Goal: Information Seeking & Learning: Find specific fact

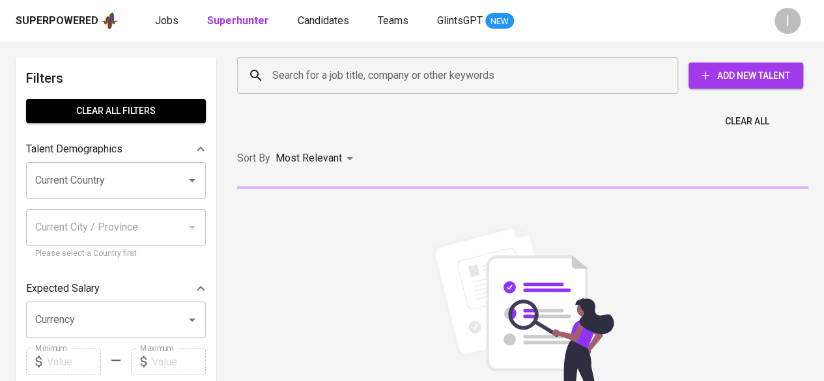
click at [521, 59] on div "Search for a job title, company or other keywords" at bounding box center [457, 75] width 441 height 36
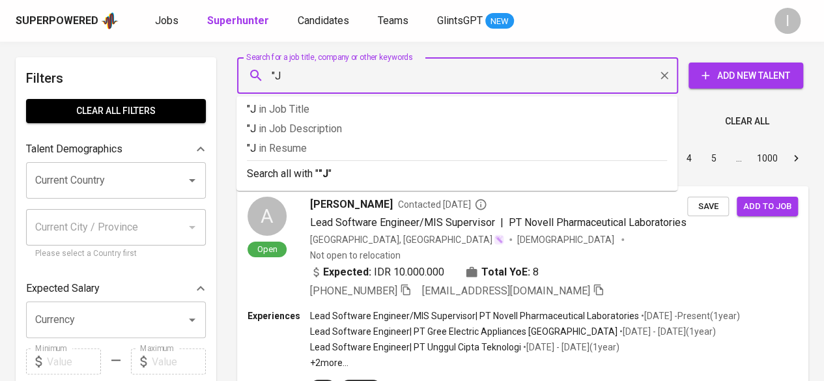
type input """
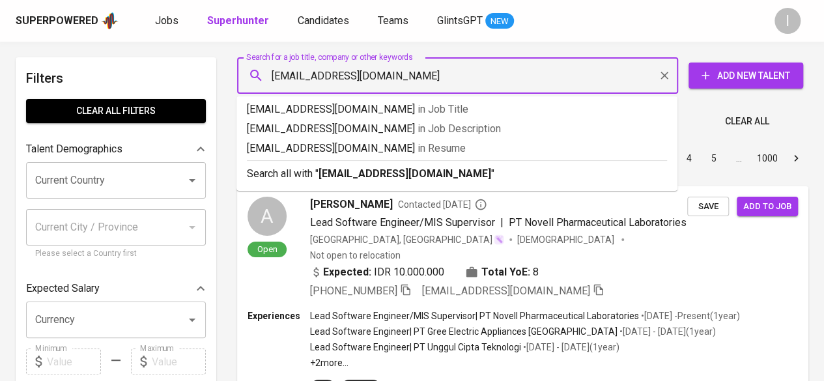
type input "johanes.sungarda@gmail.com"
click at [453, 178] on b "johanes.sungarda@gmail.com" at bounding box center [405, 173] width 173 height 12
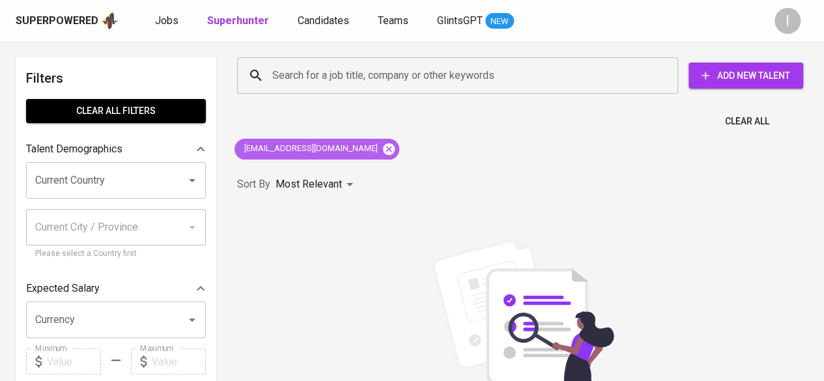
click at [382, 148] on icon at bounding box center [389, 149] width 14 height 14
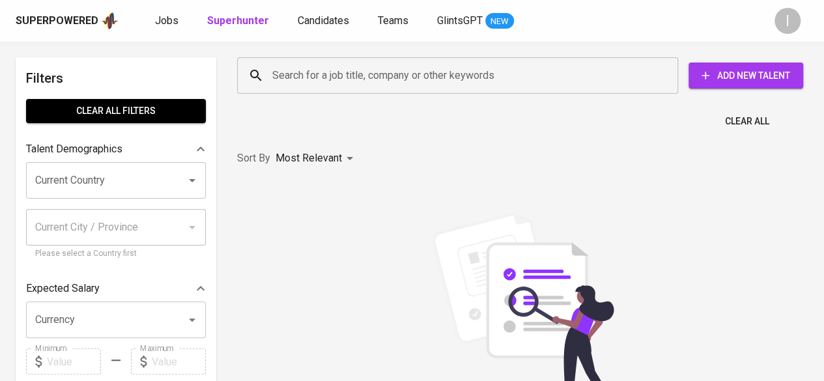
click at [384, 81] on input "Search for a job title, company or other keywords" at bounding box center [461, 75] width 384 height 25
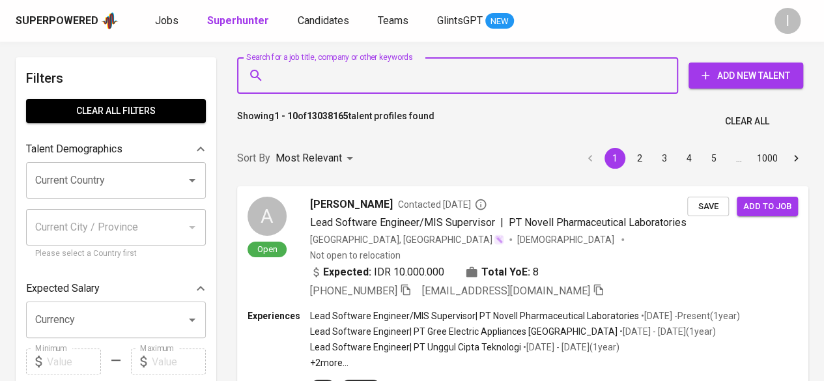
click at [384, 81] on input "Search for a job title, company or other keywords" at bounding box center [461, 75] width 384 height 25
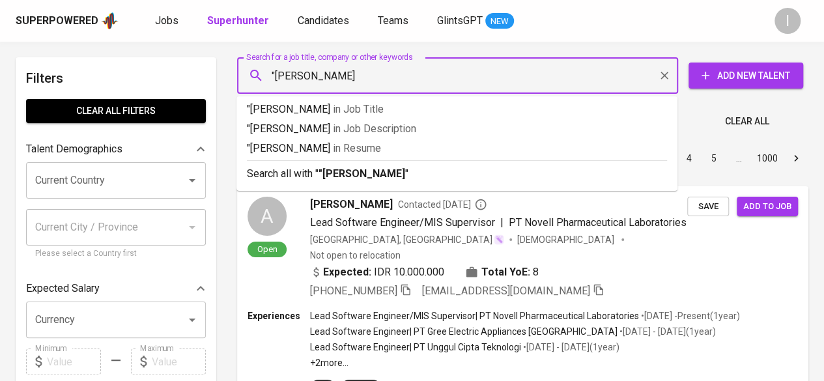
type input ""johannes sung""
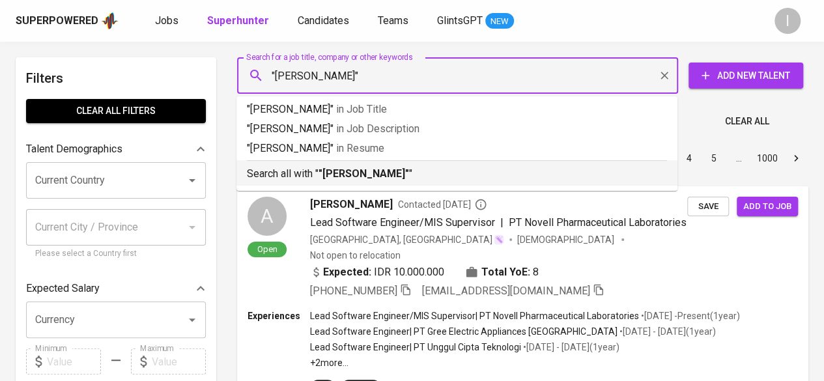
click at [413, 169] on p "Search all with " "johannes sung" "" at bounding box center [457, 174] width 420 height 16
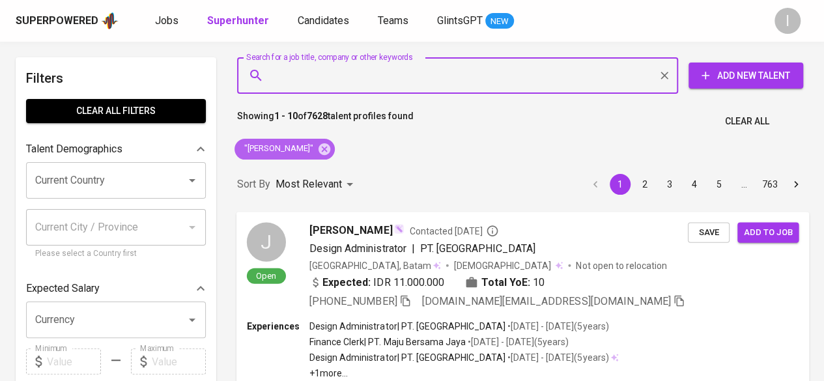
drag, startPoint x: 312, startPoint y: 148, endPoint x: 567, endPoint y: 378, distance: 343.7
click at [319, 148] on icon at bounding box center [325, 149] width 12 height 12
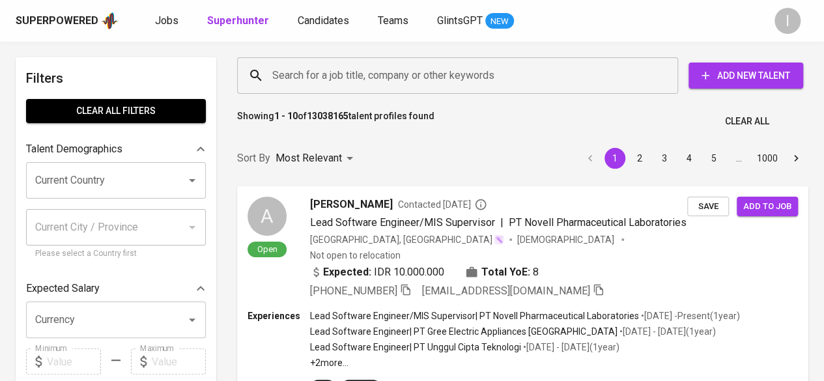
click at [458, 65] on input "Search for a job title, company or other keywords" at bounding box center [461, 75] width 384 height 25
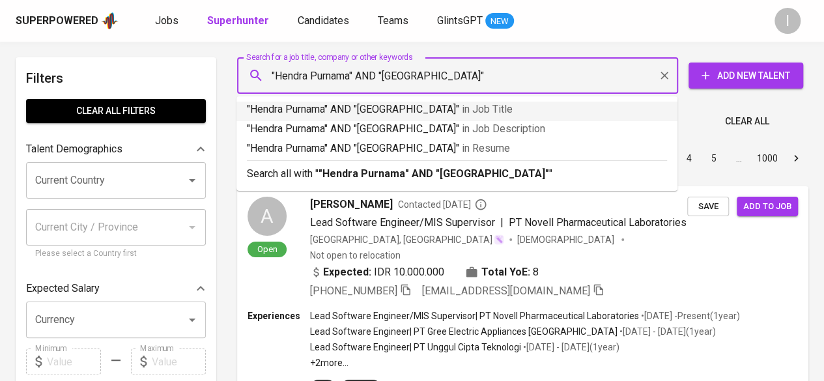
click at [414, 78] on input ""Hendra Purnama" AND "Univerrsitas Negeri Jakarta"" at bounding box center [461, 75] width 384 height 25
type input ""Hendra Purnama" AND "[GEOGRAPHIC_DATA]""
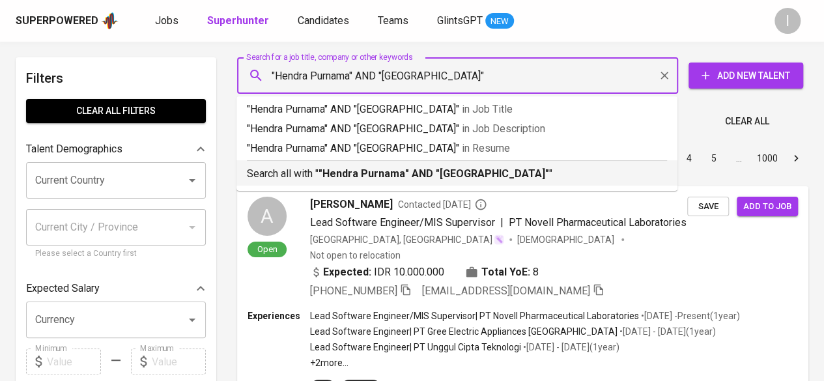
click at [566, 177] on p "Search all with " "Hendra Purnama" AND "Universitas Negeri Jakarta" "" at bounding box center [457, 174] width 420 height 16
click at [566, 177] on div "Sort By Most Relevant MOST_RELEVANT 1 2 3 4 5 … 1000" at bounding box center [522, 159] width 587 height 40
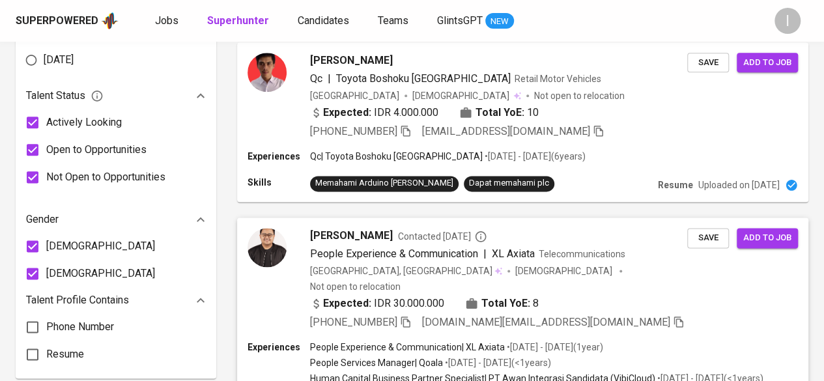
scroll to position [782, 0]
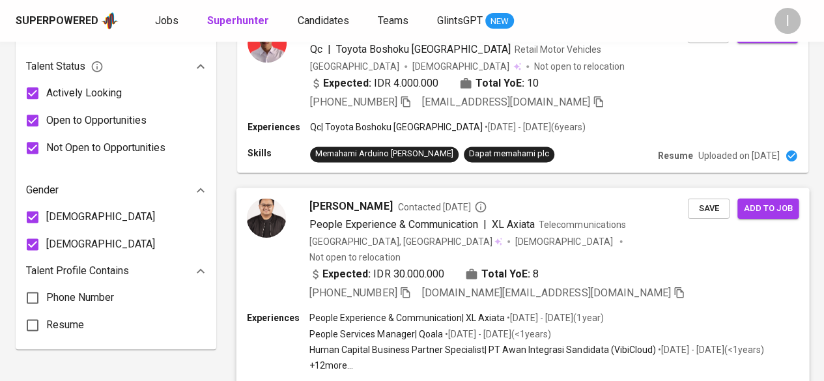
click at [406, 286] on icon "button" at bounding box center [405, 292] width 12 height 12
click at [416, 285] on div "[PHONE_NUMBER] [DOMAIN_NAME][EMAIL_ADDRESS][DOMAIN_NAME]" at bounding box center [497, 293] width 375 height 16
click at [405, 229] on div at bounding box center [412, 190] width 824 height 381
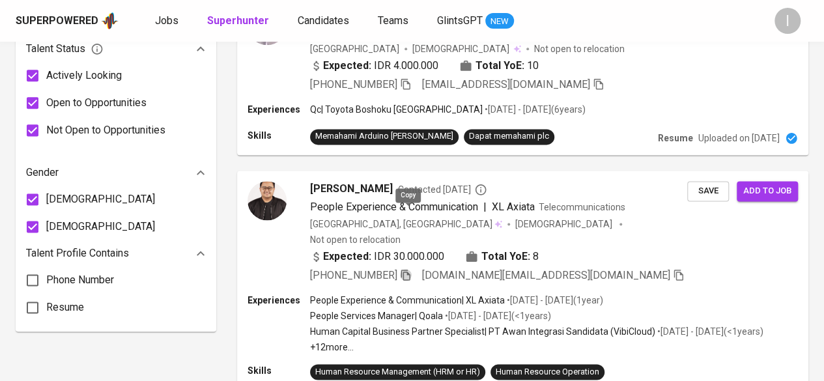
click at [405, 269] on icon "button" at bounding box center [406, 275] width 12 height 12
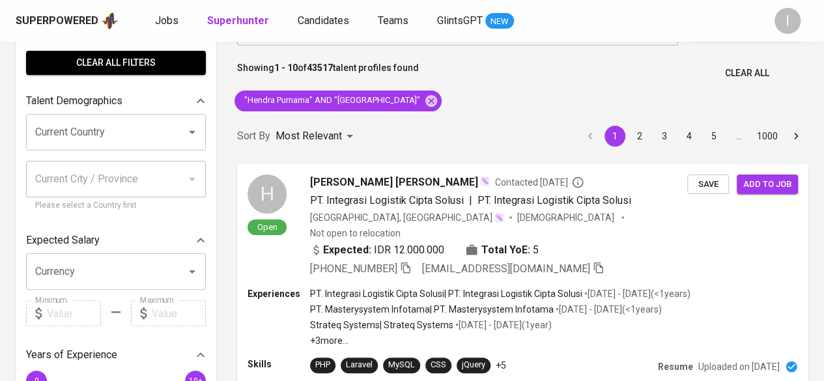
scroll to position [0, 0]
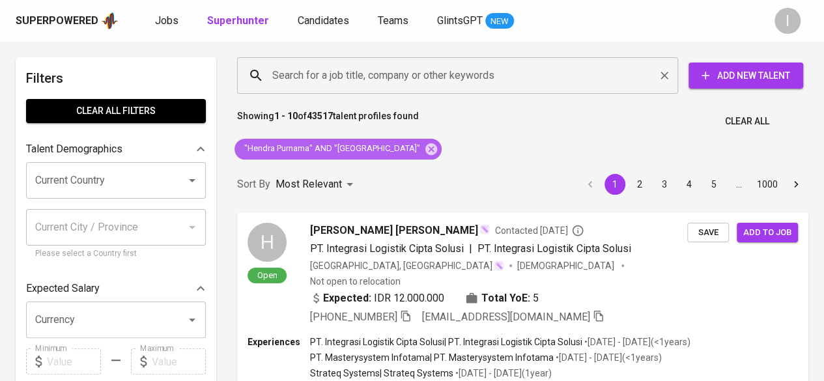
drag, startPoint x: 453, startPoint y: 147, endPoint x: 488, endPoint y: 76, distance: 79.3
click at [437, 147] on icon at bounding box center [431, 149] width 12 height 12
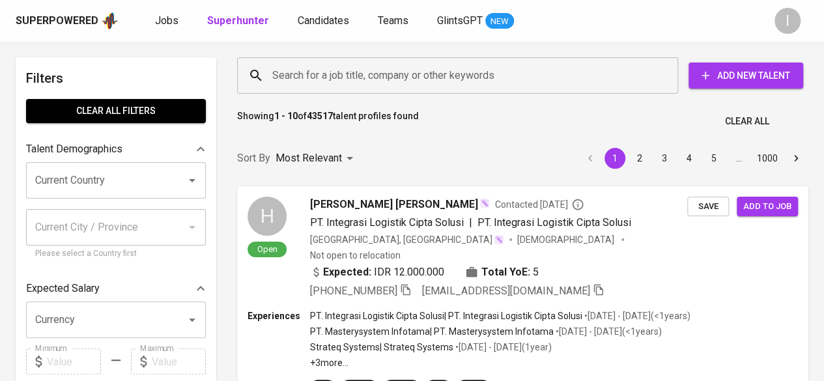
click at [488, 76] on input "Search for a job title, company or other keywords" at bounding box center [461, 75] width 384 height 25
click at [433, 72] on input "Search for a job title, company or other keywords" at bounding box center [461, 75] width 384 height 25
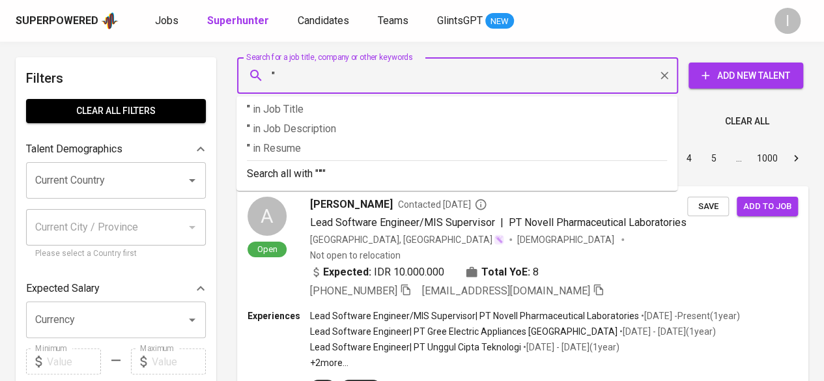
paste input "[PERSON_NAME]"
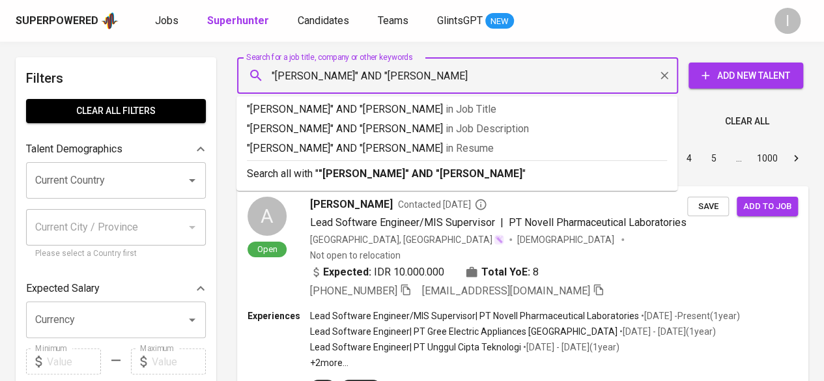
type input ""[PERSON_NAME]" AND "[PERSON_NAME]""
click at [473, 171] on b ""[PERSON_NAME]" AND "[PERSON_NAME]"" at bounding box center [423, 173] width 208 height 12
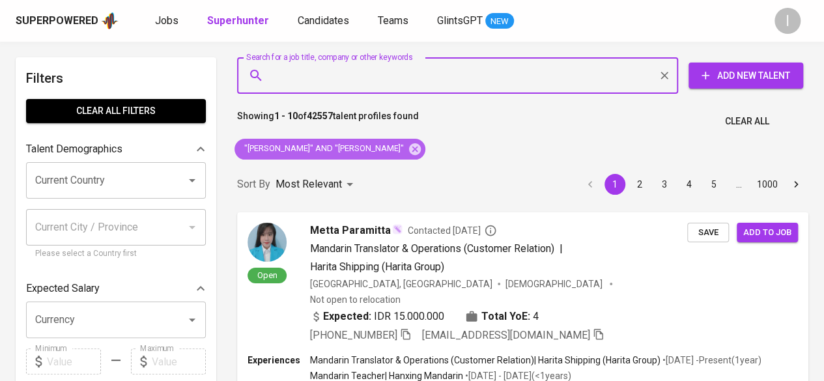
click at [378, 148] on span ""[PERSON_NAME]" AND "[PERSON_NAME]"" at bounding box center [323, 149] width 177 height 12
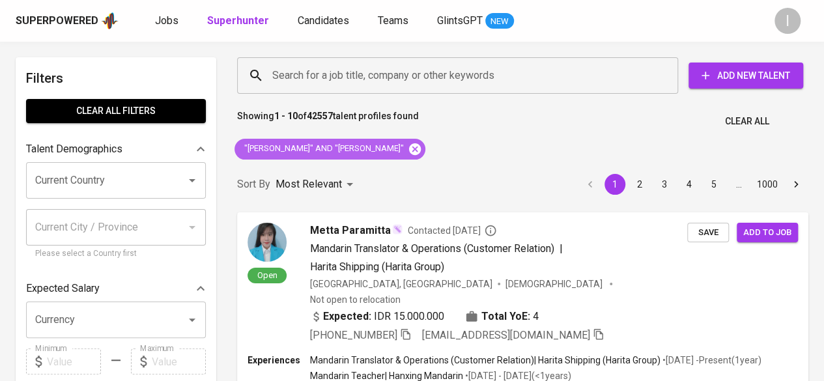
click at [408, 149] on icon at bounding box center [415, 149] width 14 height 14
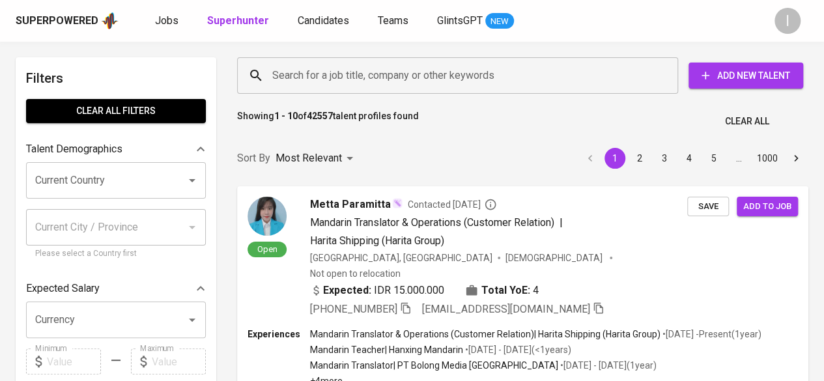
click at [428, 67] on input "Search for a job title, company or other keywords" at bounding box center [461, 75] width 384 height 25
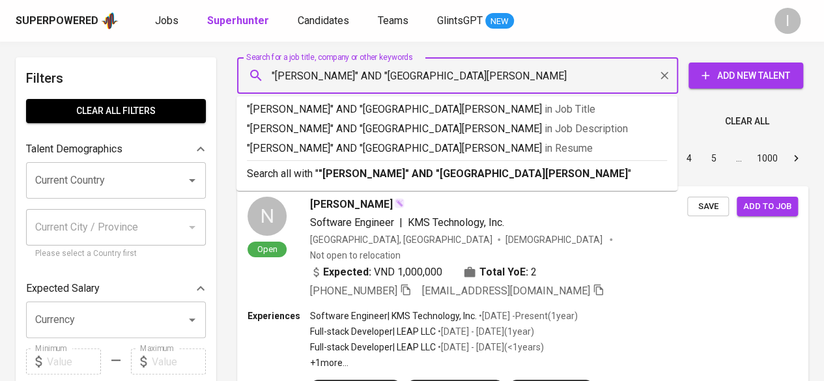
type input ""Aisha Paramitha" AND "Universitas Ma Chung""
drag, startPoint x: 545, startPoint y: 177, endPoint x: 550, endPoint y: 381, distance: 204.0
click at [545, 177] on p "Search all with " "Aisha Paramitha" AND "Universitas Ma Chung" "" at bounding box center [457, 174] width 420 height 16
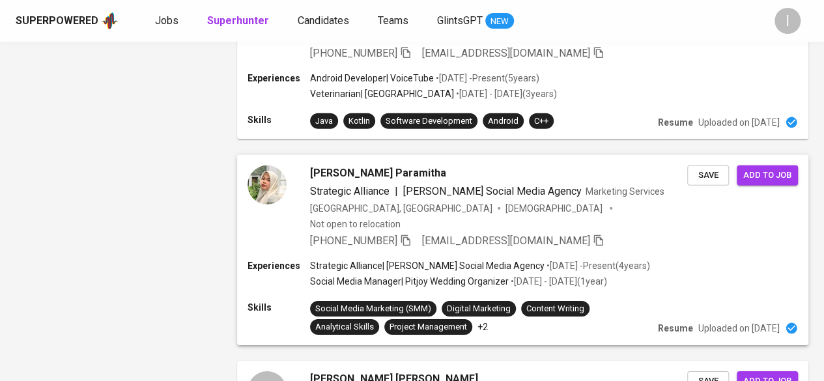
scroll to position [2063, 0]
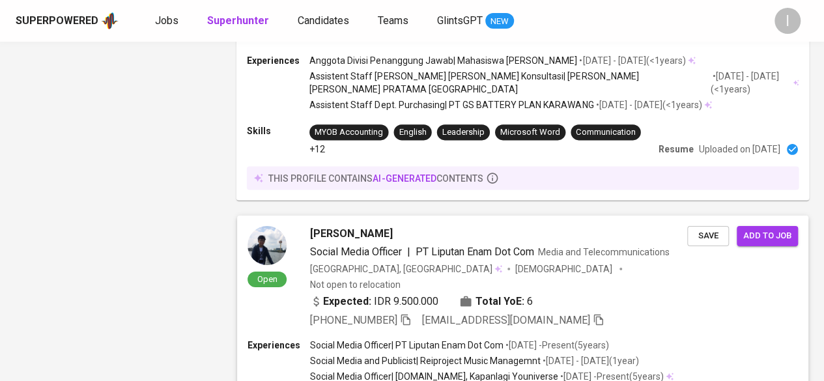
scroll to position [2444, 0]
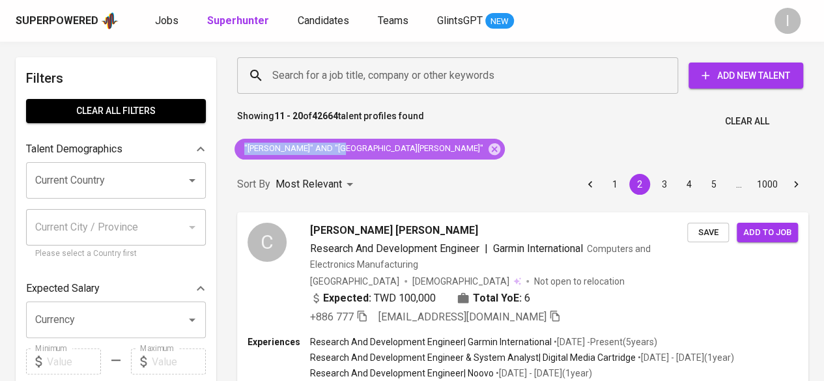
drag, startPoint x: 244, startPoint y: 149, endPoint x: 337, endPoint y: 157, distance: 93.5
click at [337, 157] on div ""Aisha Paramitha" AND "Universitas Ma Chung"" at bounding box center [370, 149] width 270 height 21
copy span ""[PERSON_NAME]" AND ""
click at [489, 151] on icon at bounding box center [495, 149] width 12 height 12
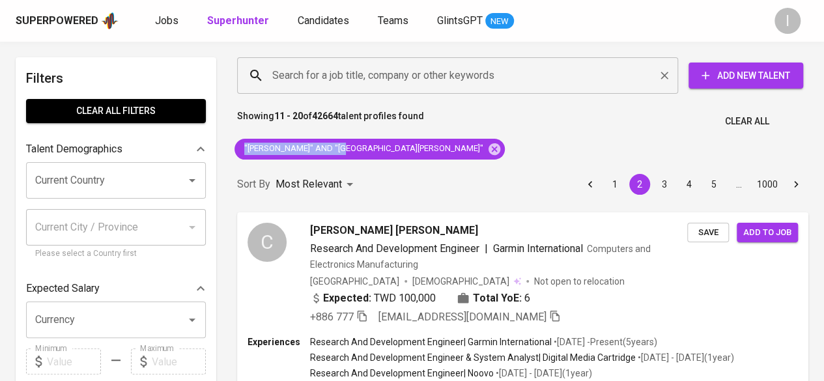
click at [418, 78] on input "Search for a job title, company or other keywords" at bounding box center [461, 75] width 384 height 25
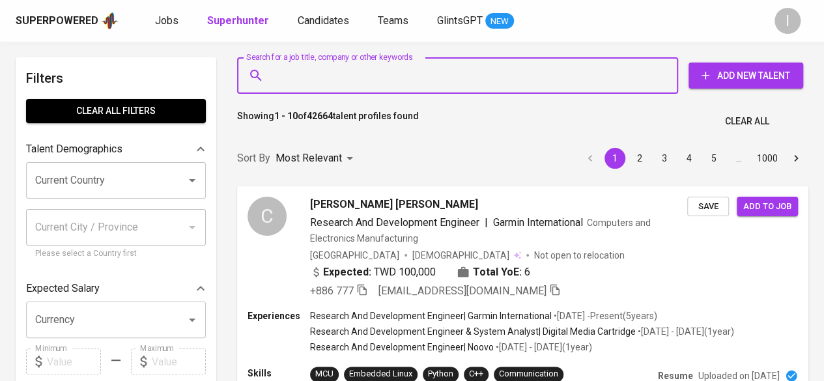
type input """
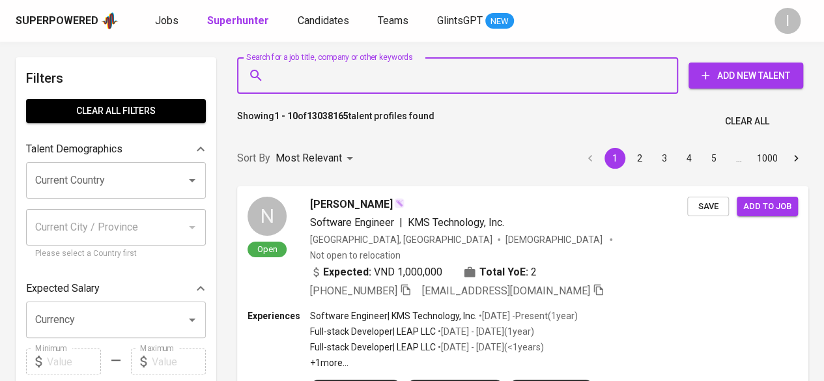
paste input ""[PERSON_NAME]" AND ""
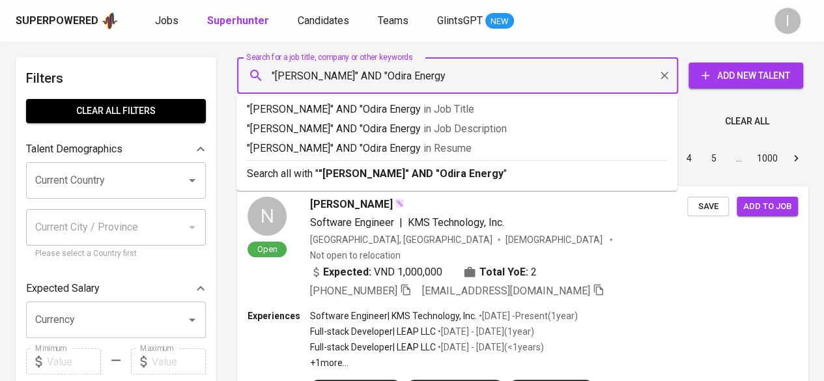
type input ""Aisha Paramitha" AND "Odira Energy""
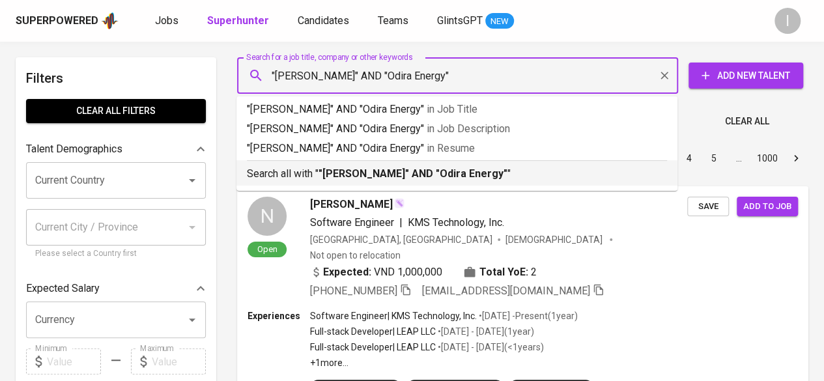
click at [516, 169] on p "Search all with " "Aisha Paramitha" AND "Odira Energy" "" at bounding box center [457, 174] width 420 height 16
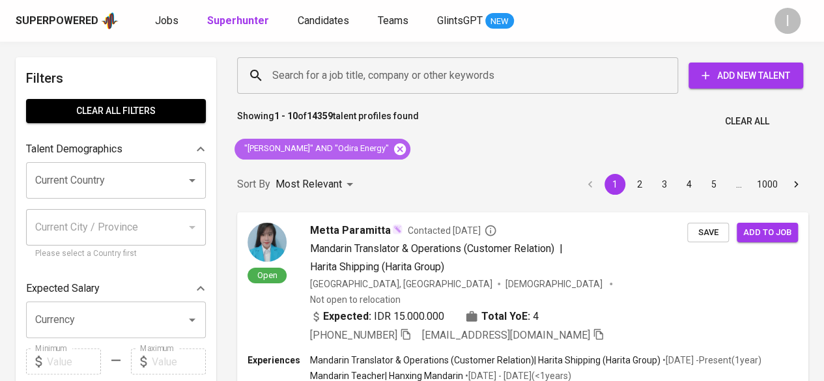
click at [396, 151] on icon at bounding box center [400, 149] width 12 height 12
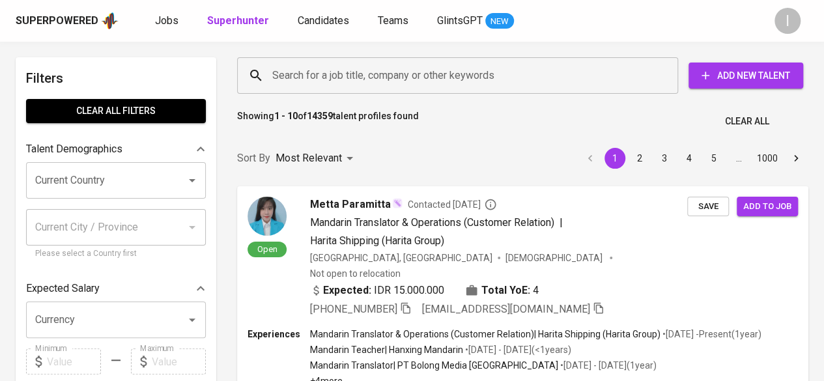
click at [424, 79] on input "Search for a job title, company or other keywords" at bounding box center [461, 75] width 384 height 25
click at [424, 74] on input "Search for a job title, company or other keywords" at bounding box center [461, 75] width 384 height 25
click at [392, 68] on input "Search for a job title, company or other keywords" at bounding box center [461, 75] width 384 height 25
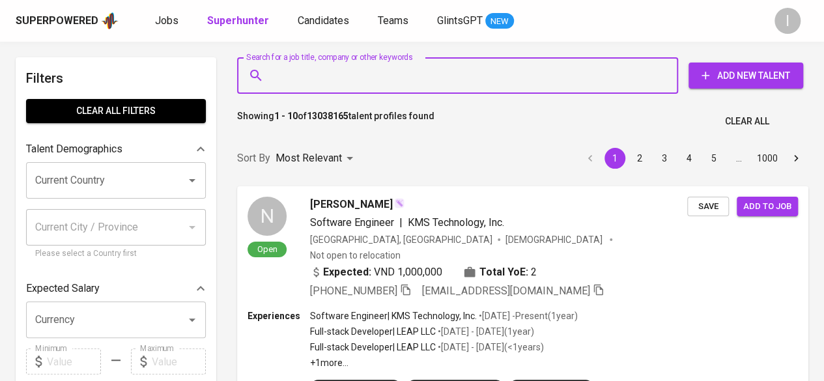
paste input "fauzan.fitranda@gmail.com"
type input "fauzan.fitranda@gmail.com"
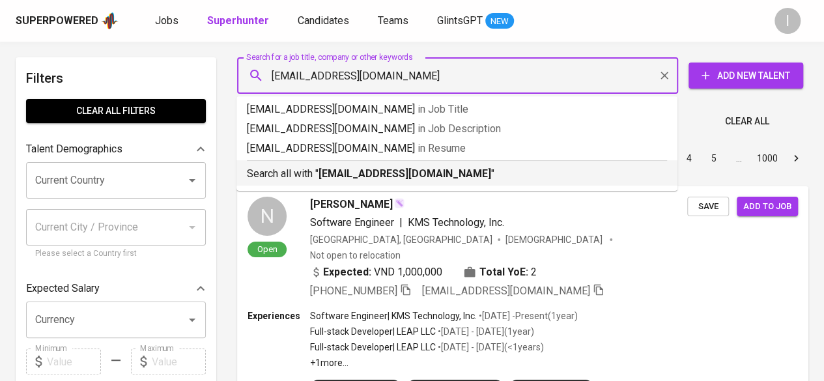
click at [421, 186] on ul "fauzan.fitranda@gmail.com in Job Title fauzan.fitranda@gmail.com in Job Descrip…" at bounding box center [457, 143] width 441 height 94
click at [424, 180] on p "Search all with " fauzan.fitranda@gmail.com "" at bounding box center [457, 174] width 420 height 16
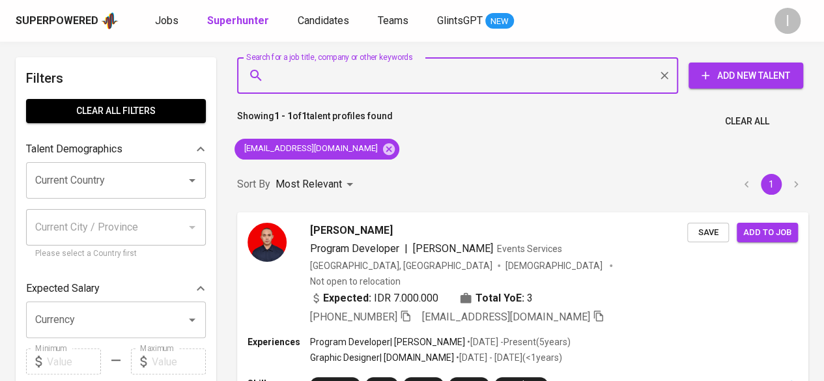
scroll to position [130, 0]
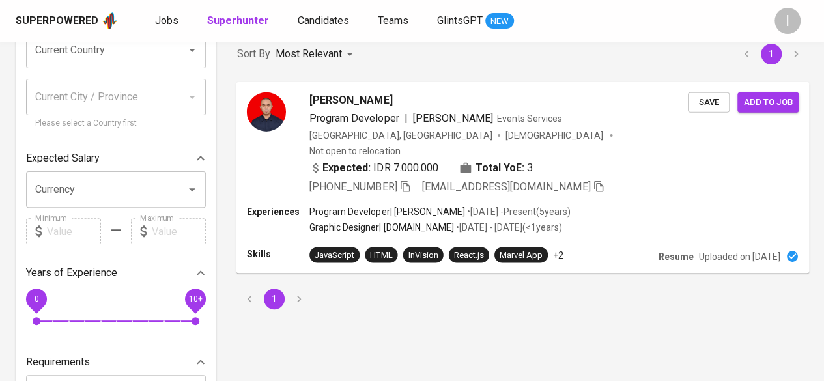
click at [409, 180] on icon "button" at bounding box center [405, 186] width 12 height 12
